Goal: Find specific page/section: Find specific page/section

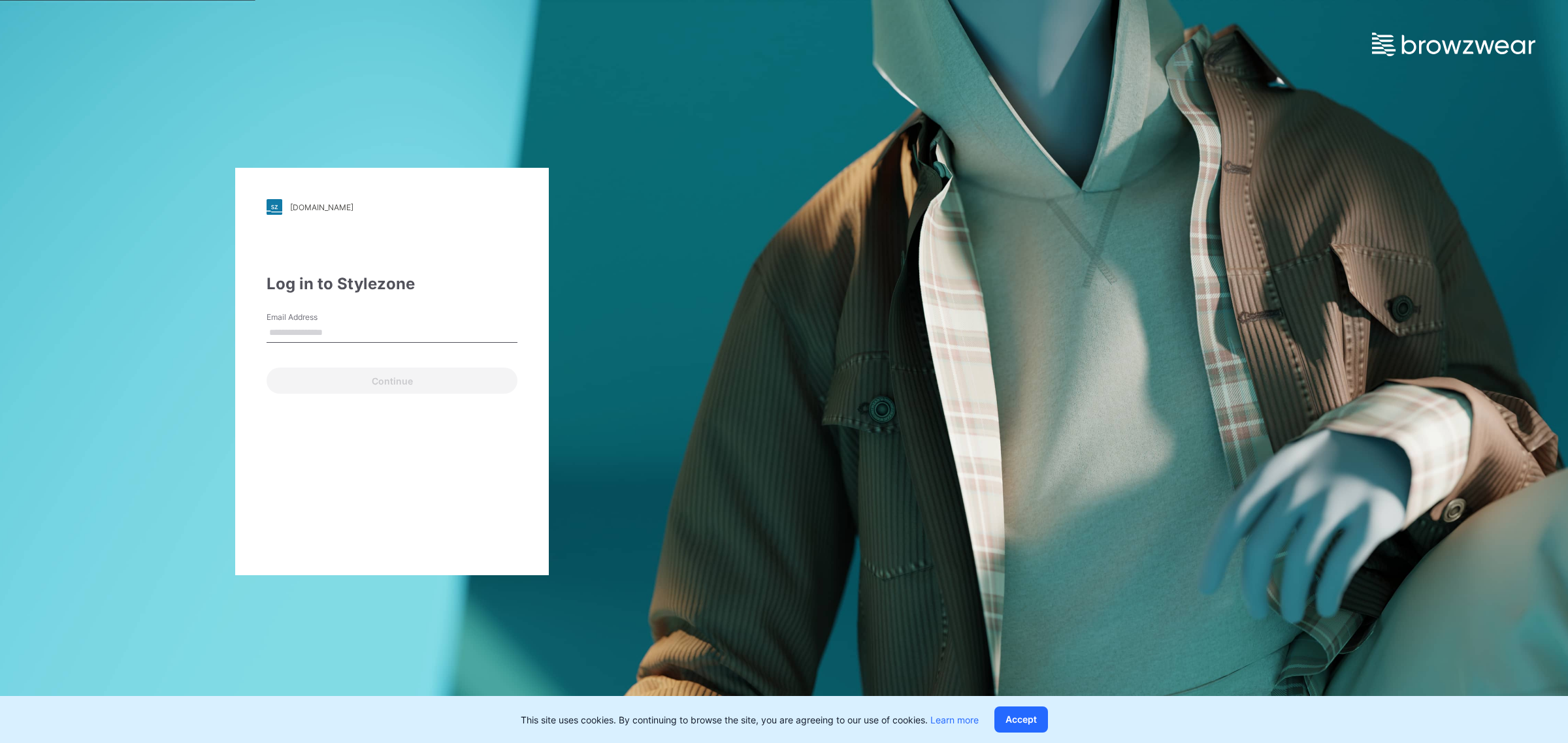
click at [399, 334] on input "Email Address" at bounding box center [391, 333] width 251 height 20
type input "**********"
click at [417, 376] on button "Continue" at bounding box center [391, 381] width 251 height 26
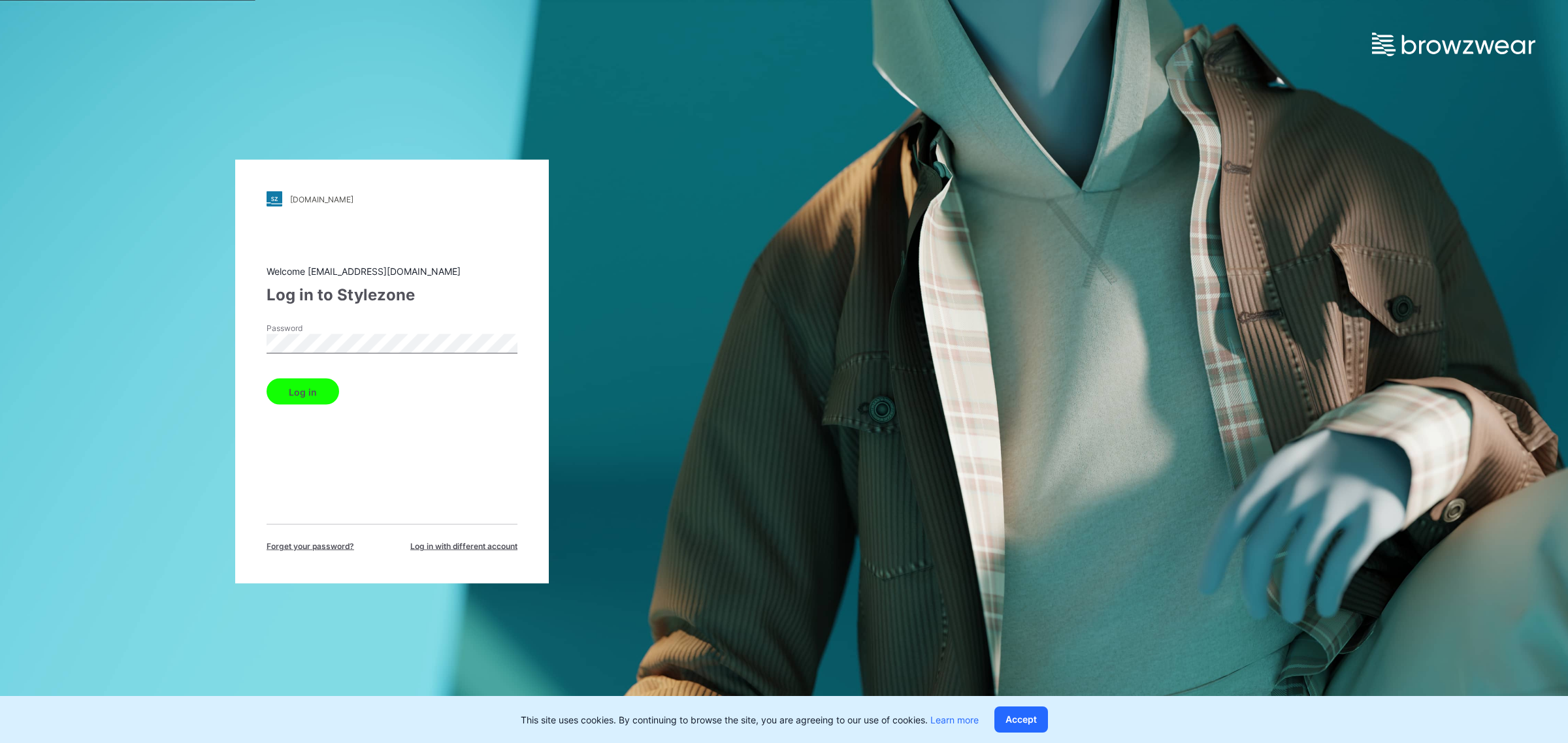
click at [307, 387] on button "Log in" at bounding box center [302, 392] width 72 height 26
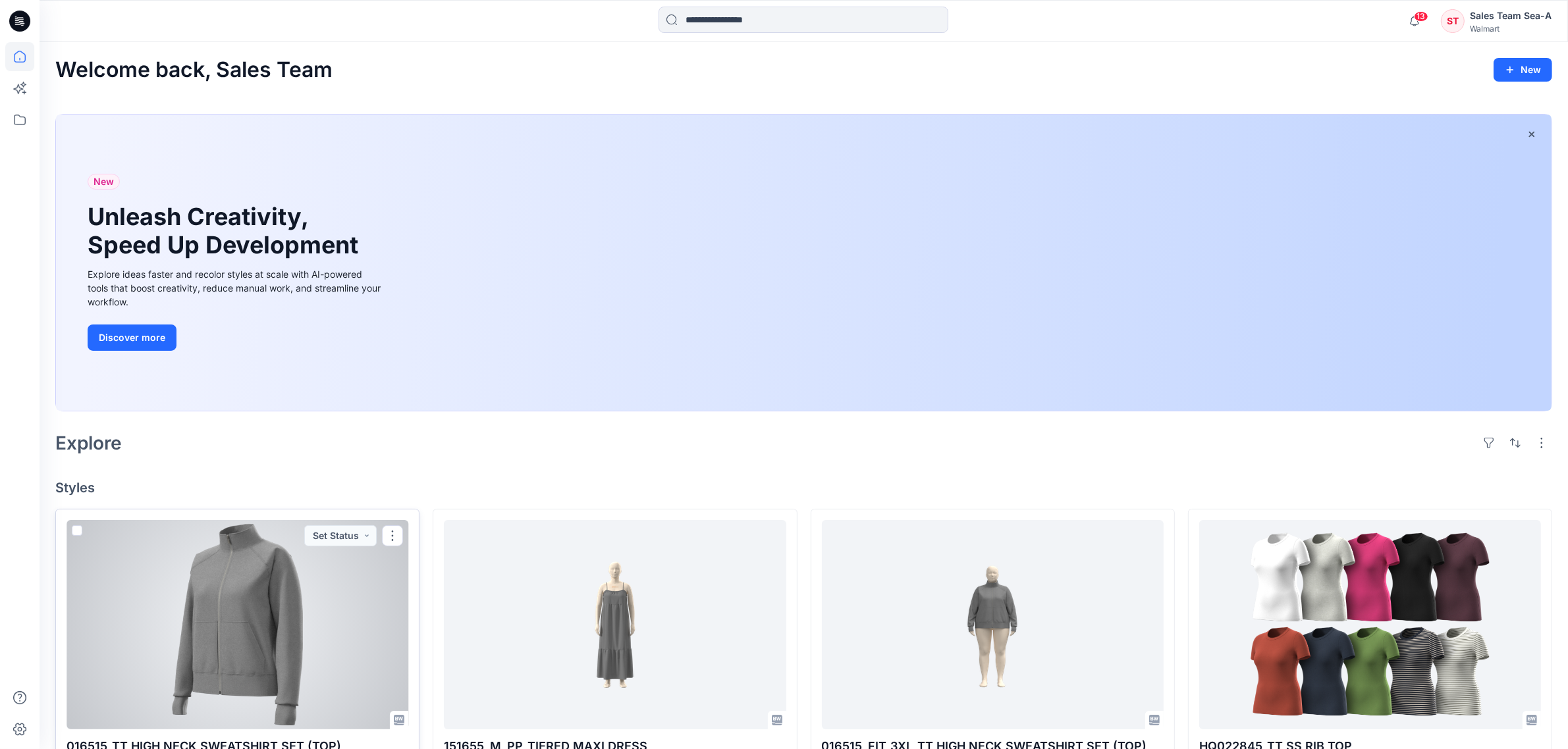
click at [278, 568] on div at bounding box center [237, 625] width 341 height 210
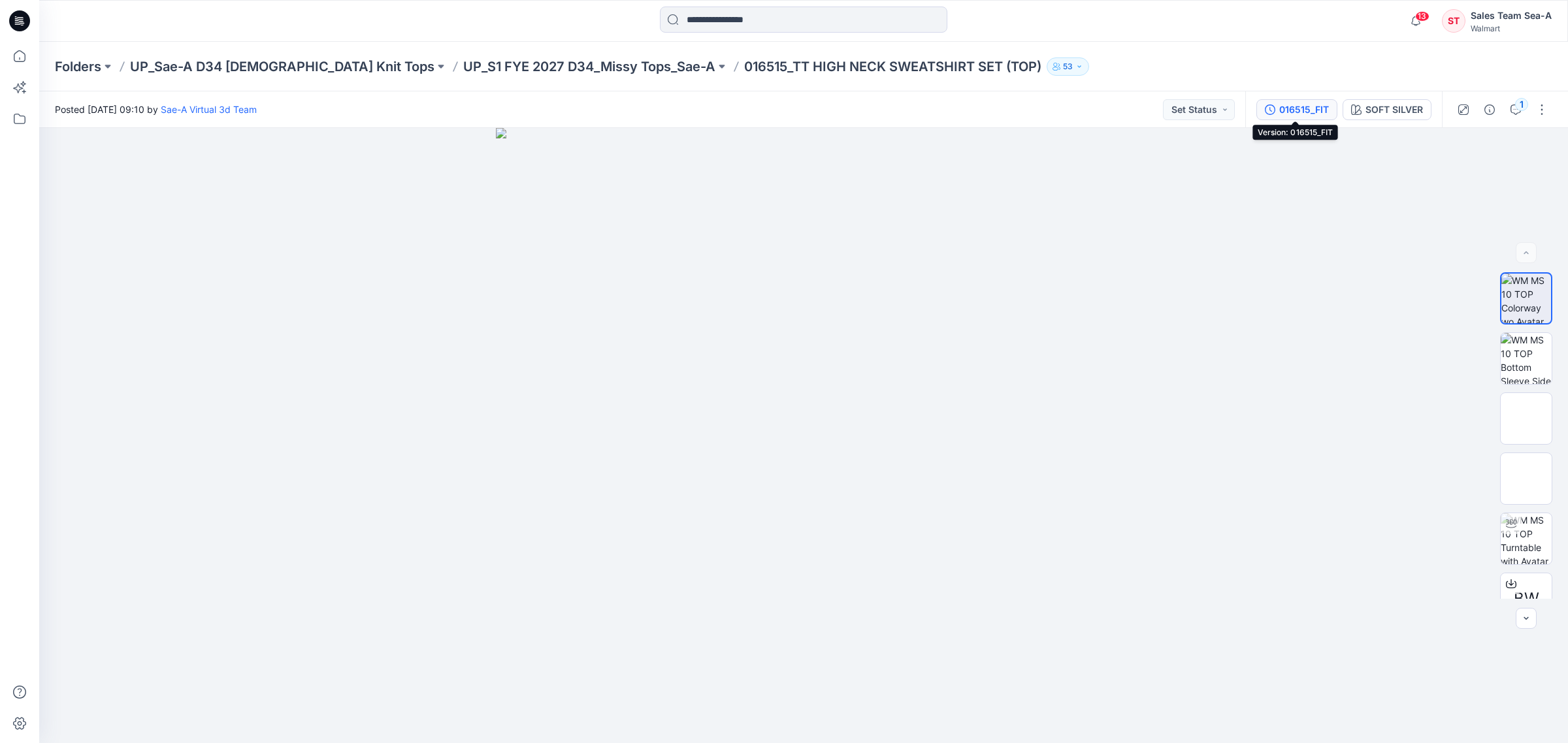
click at [1298, 111] on div "016515_FIT" at bounding box center [1304, 109] width 50 height 14
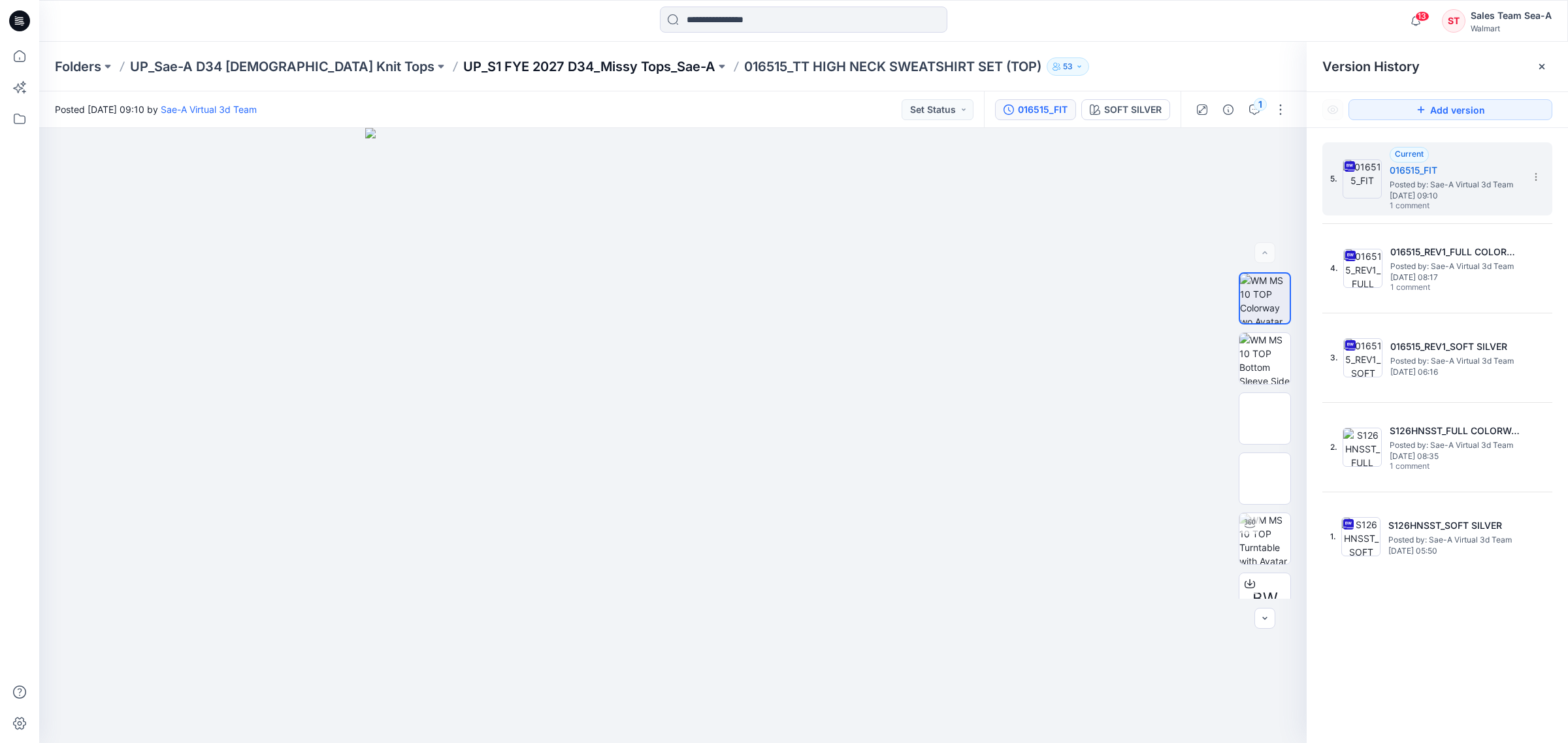
click at [506, 64] on p "UP_S1 FYE 2027 D34_Missy Tops_Sae-A" at bounding box center [589, 66] width 252 height 18
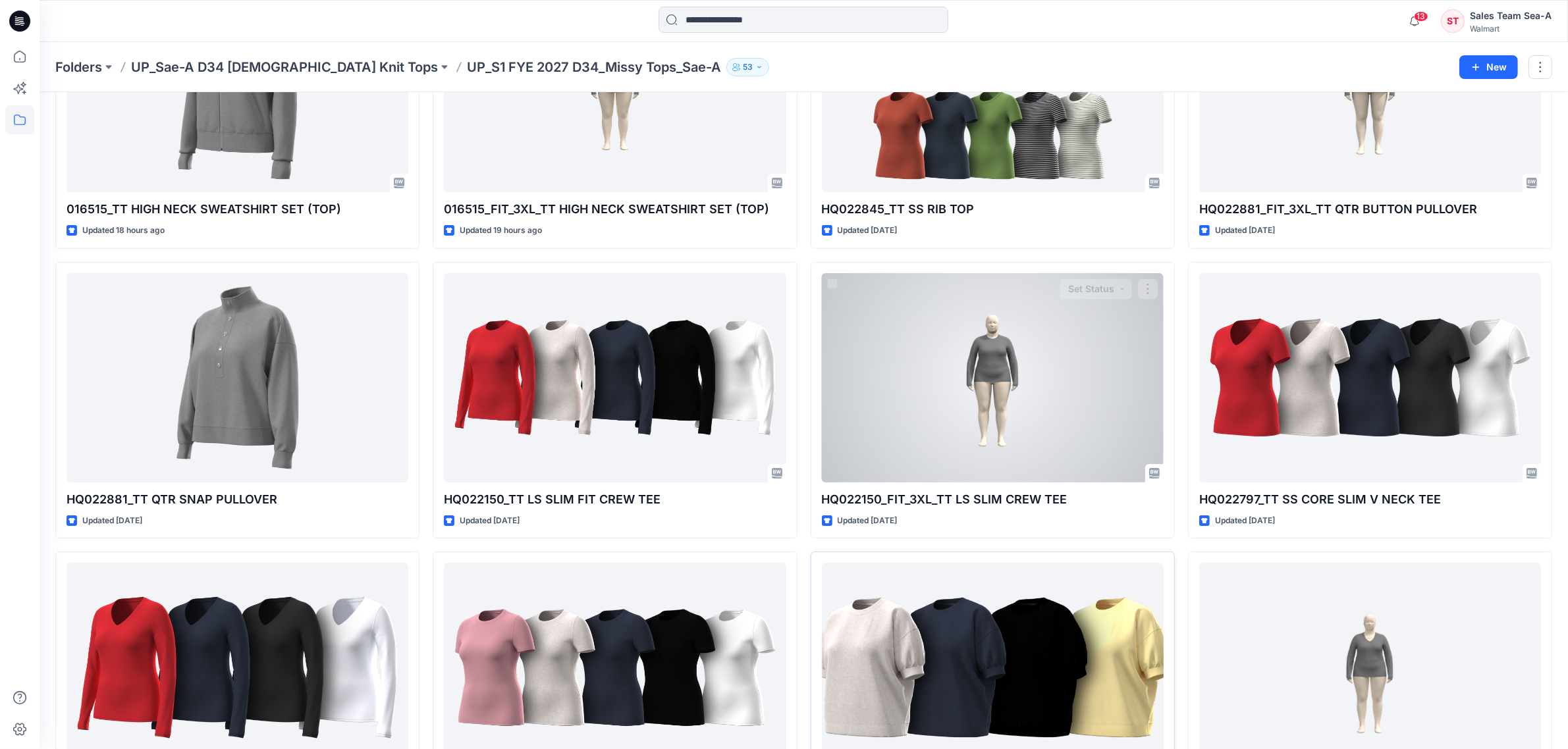
scroll to position [318, 0]
